Goal: Check status

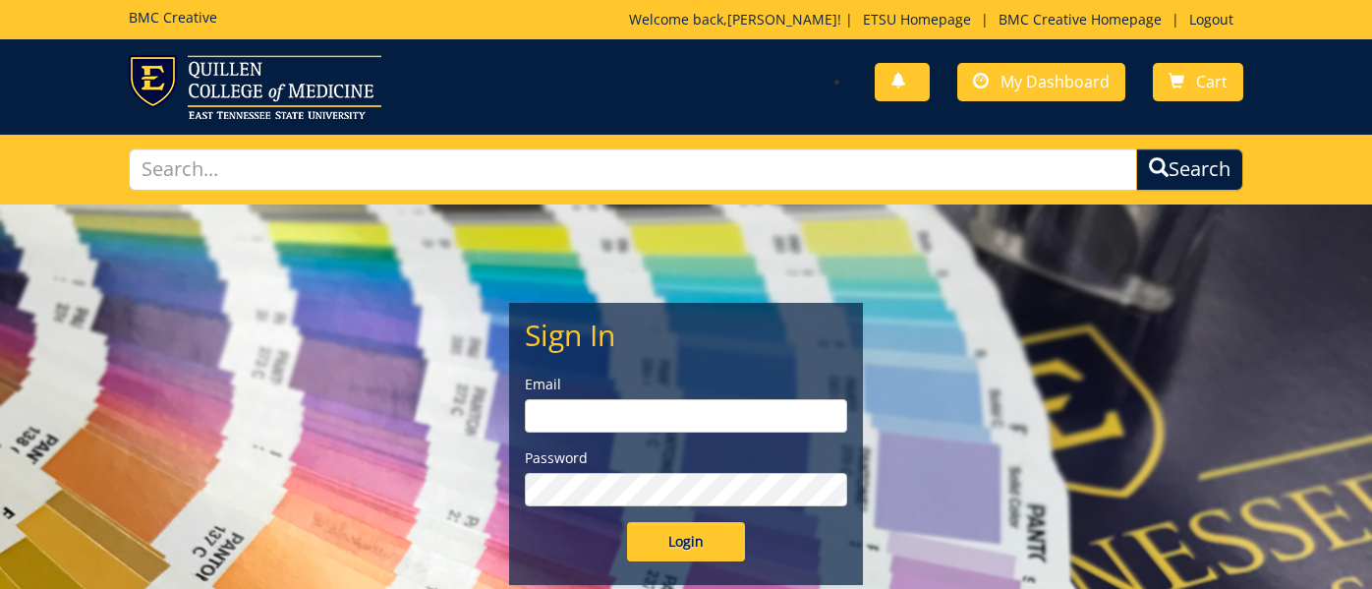
type input "[EMAIL_ADDRESS][DOMAIN_NAME]"
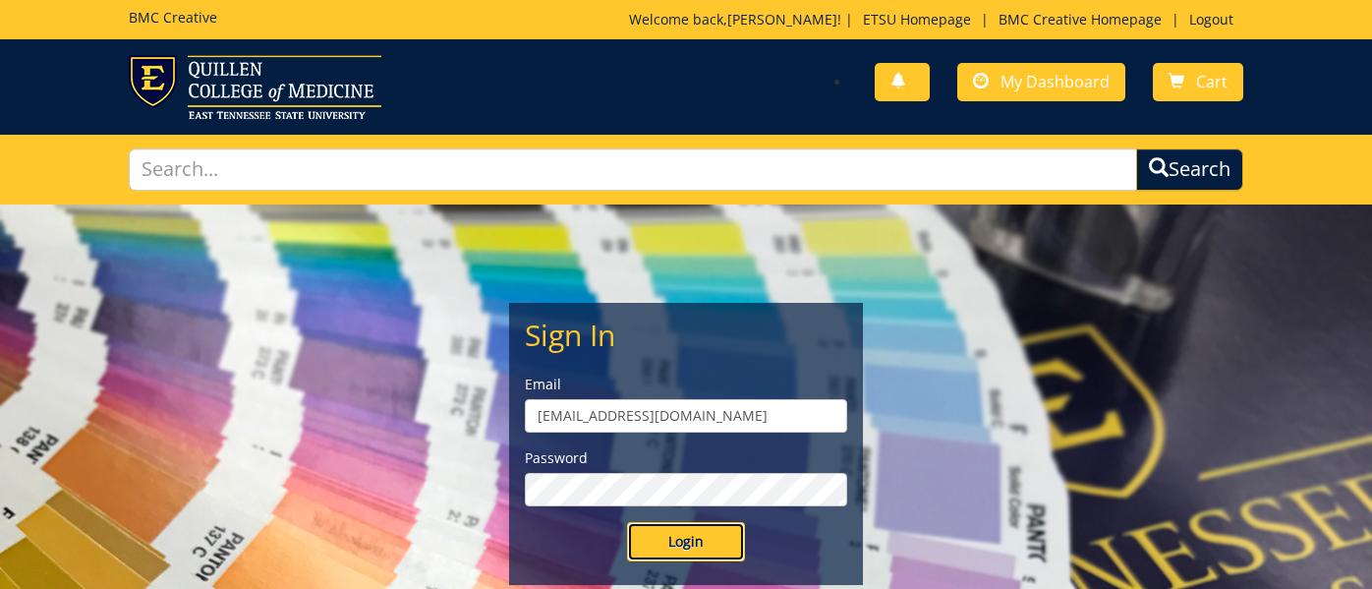
click at [728, 539] on input "Login" at bounding box center [686, 541] width 118 height 39
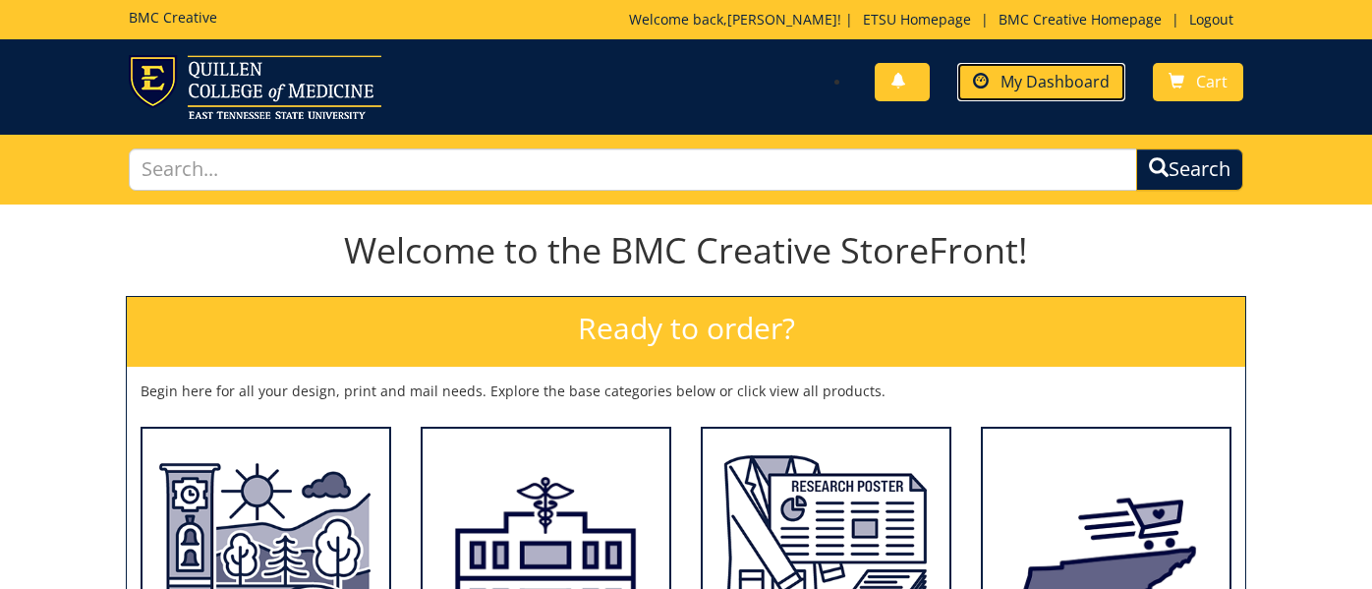
click at [1069, 81] on span "My Dashboard" at bounding box center [1054, 82] width 109 height 22
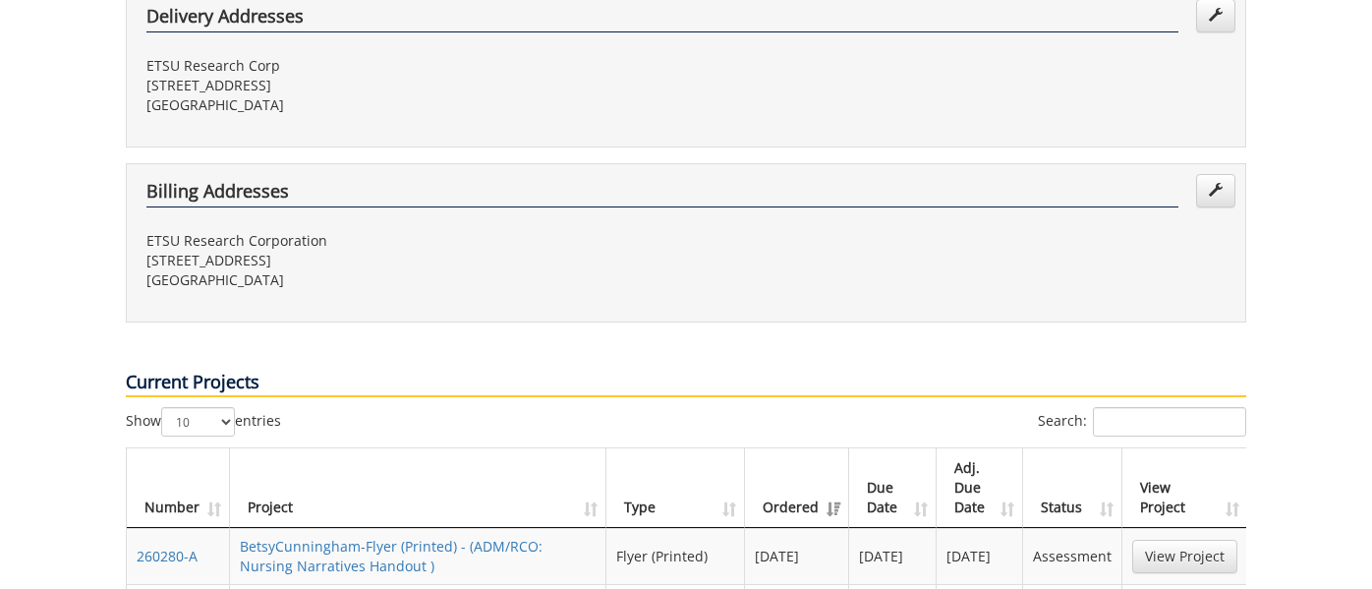
scroll to position [569, 0]
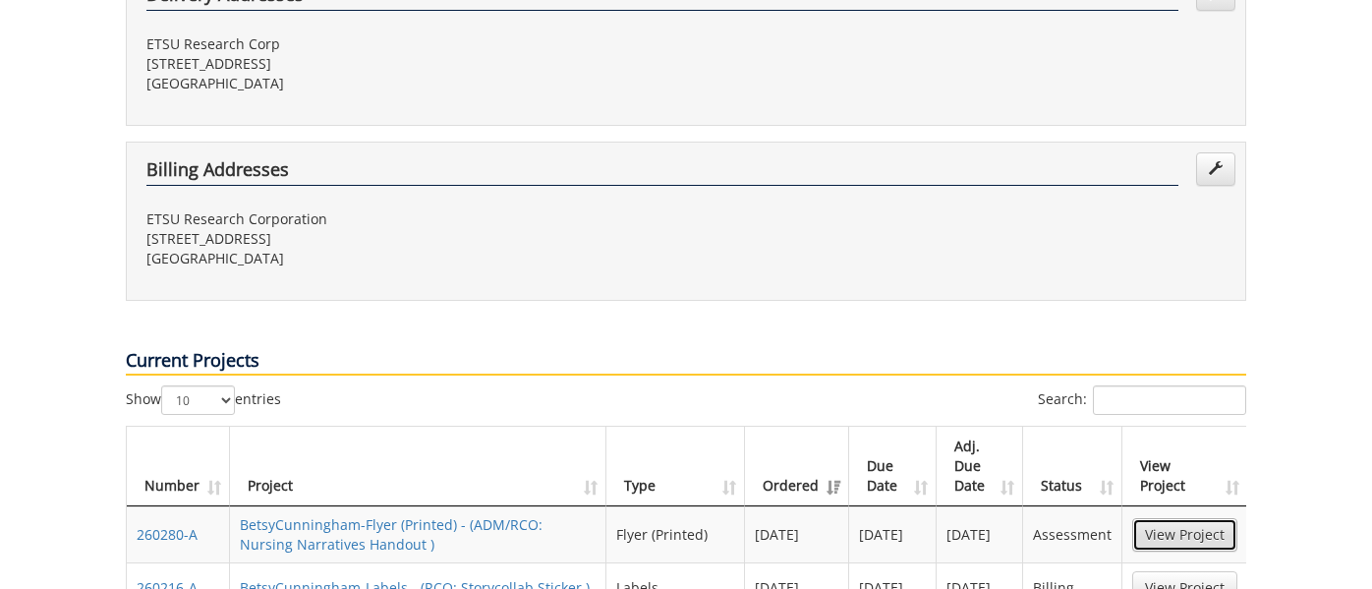
click at [1190, 518] on link "View Project" at bounding box center [1184, 534] width 105 height 33
